Goal: Task Accomplishment & Management: Use online tool/utility

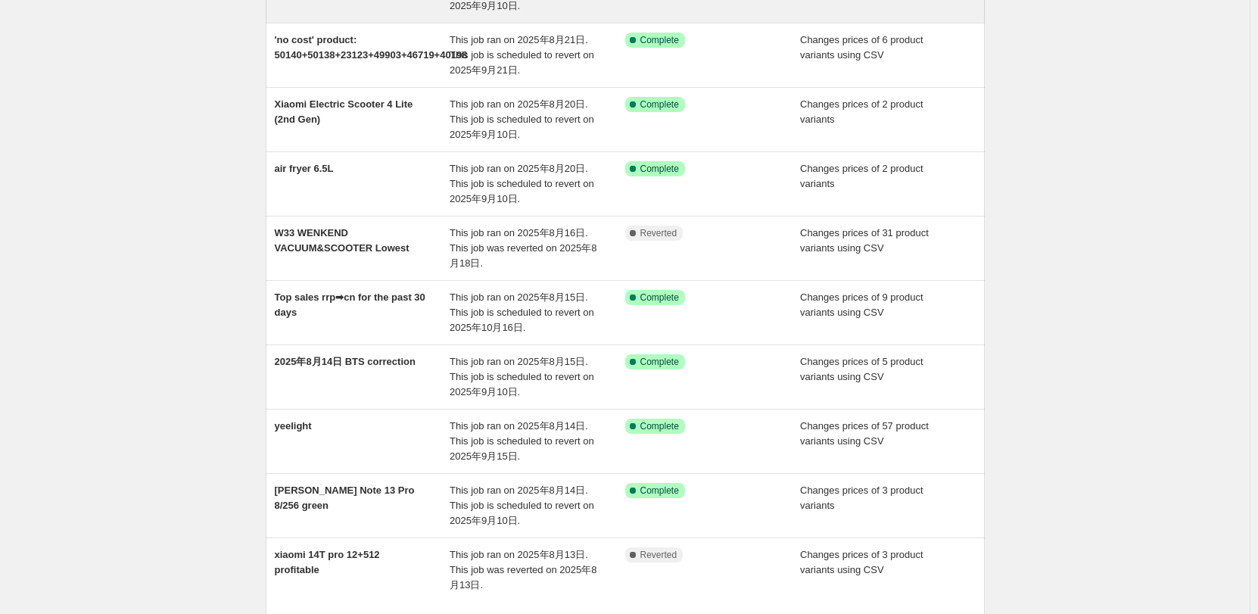
scroll to position [227, 0]
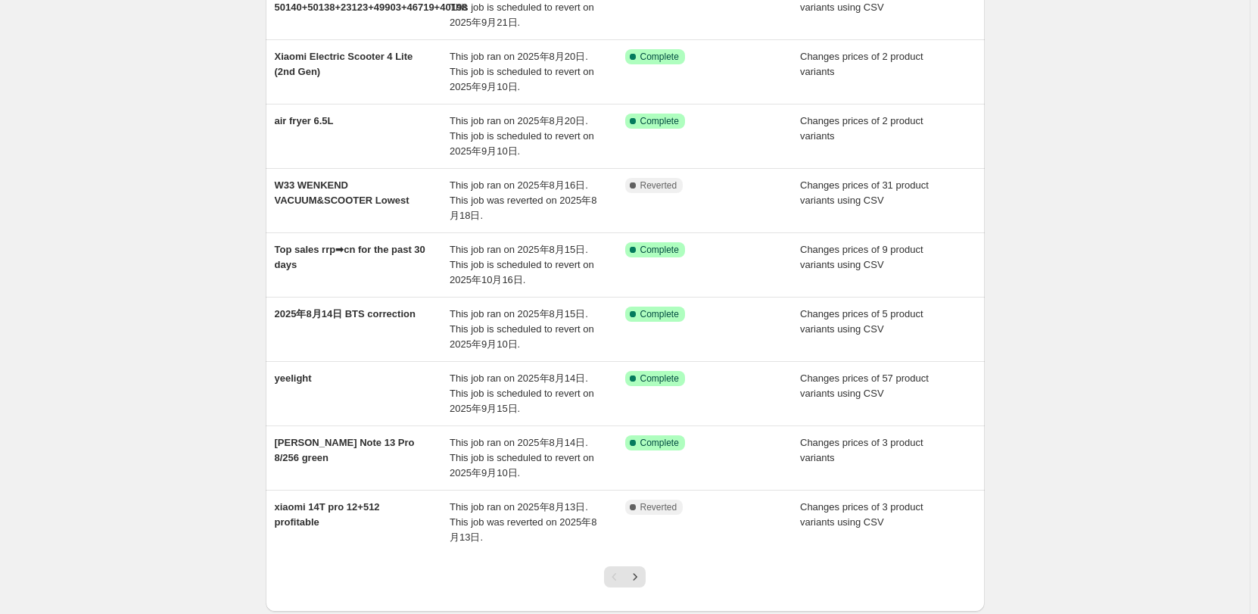
click at [1126, 248] on div "NA Bulk Price Editor. This page is ready NA Bulk Price Editor Add new price [ME…" at bounding box center [625, 238] width 1250 height 931
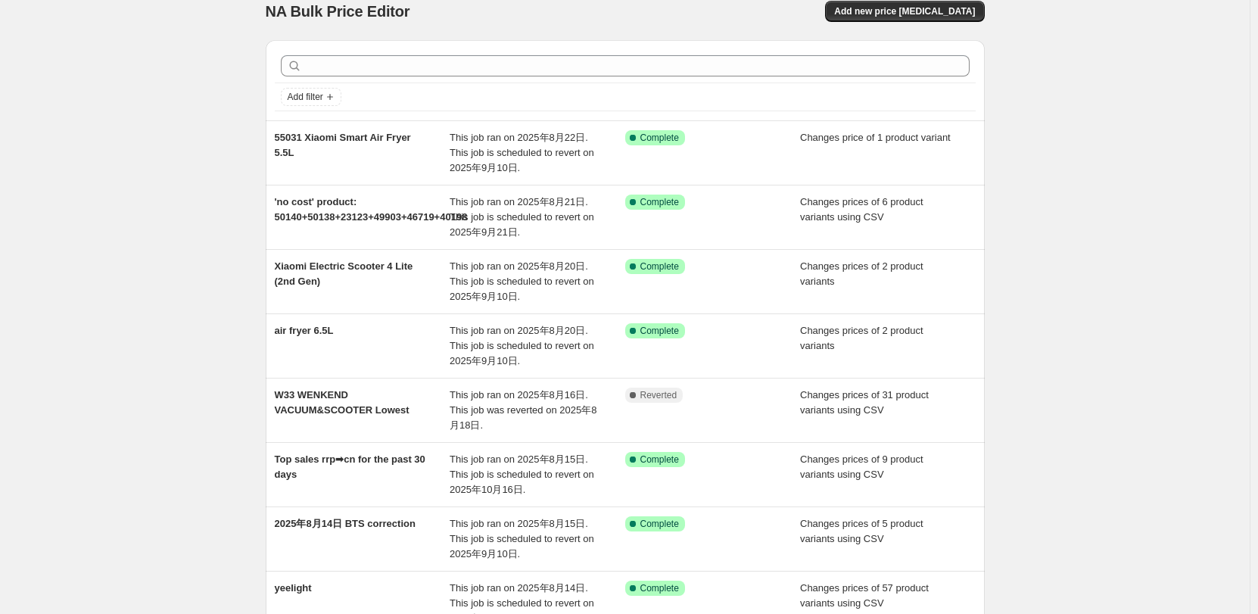
scroll to position [0, 0]
